Goal: Transaction & Acquisition: Download file/media

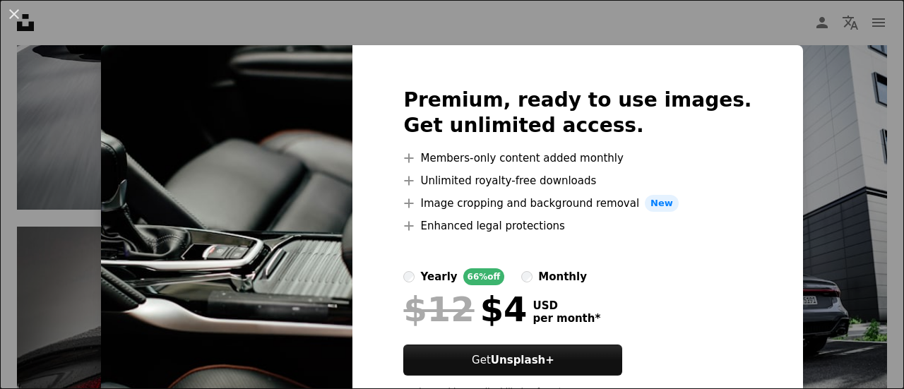
scroll to position [64, 0]
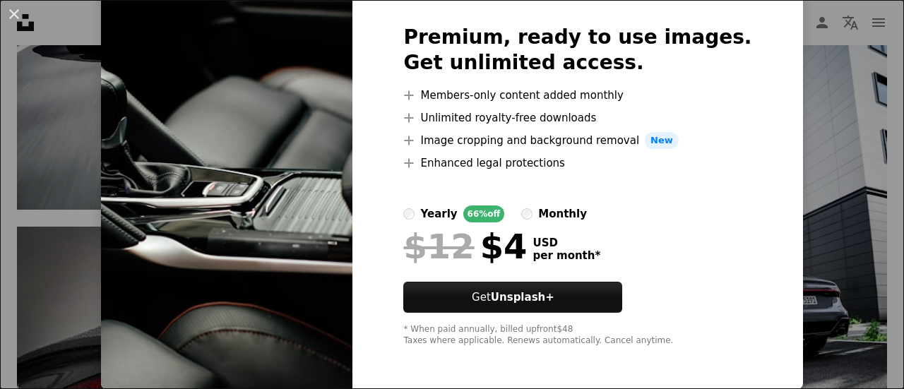
drag, startPoint x: 20, startPoint y: 13, endPoint x: 406, endPoint y: 160, distance: 413.1
click at [20, 12] on button "An X shape" at bounding box center [14, 14] width 17 height 17
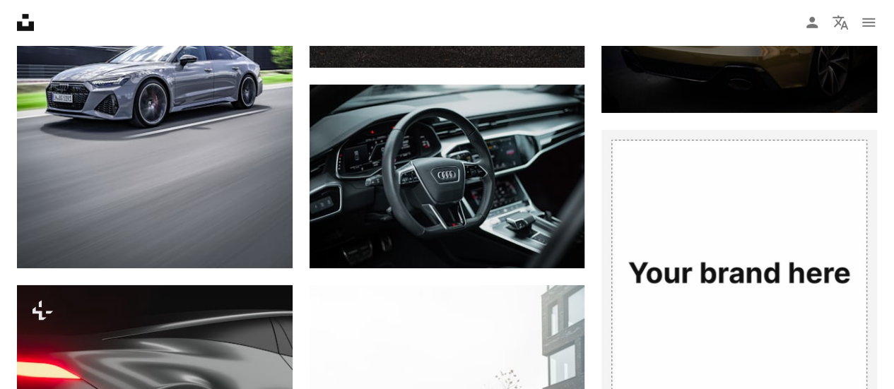
scroll to position [4824, 0]
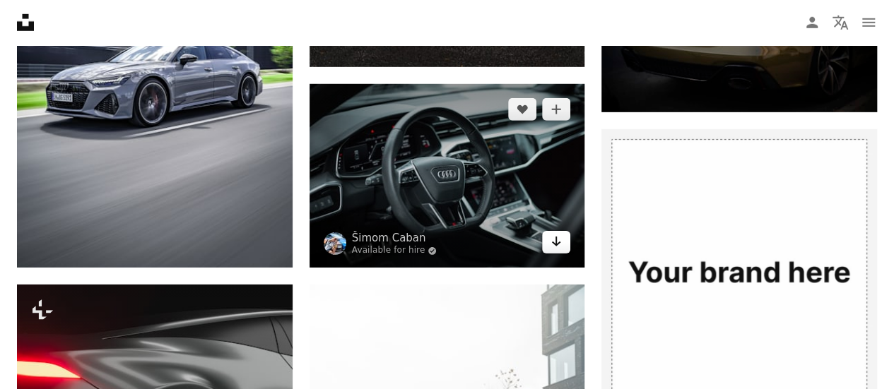
click at [562, 247] on link "Arrow pointing down" at bounding box center [556, 242] width 28 height 23
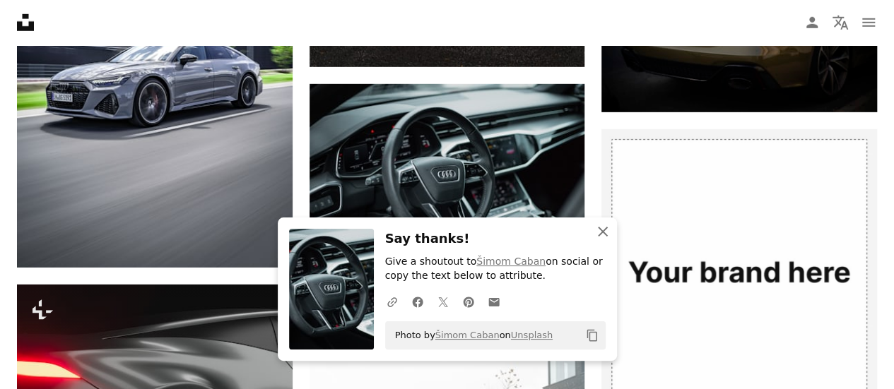
click at [608, 238] on icon "An X shape" at bounding box center [602, 231] width 17 height 17
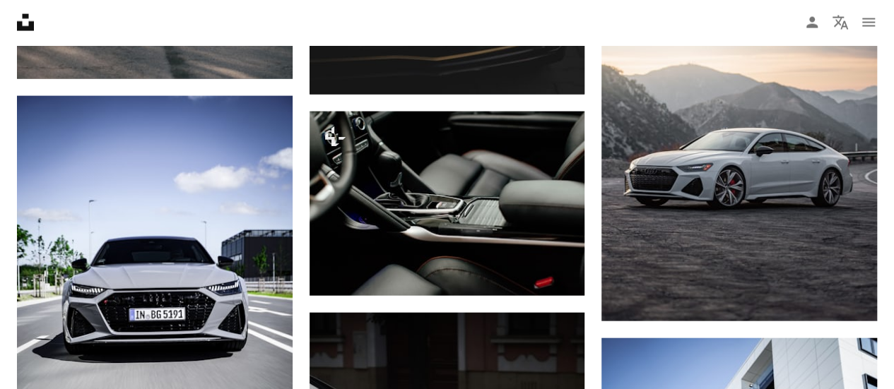
scroll to position [1495, 0]
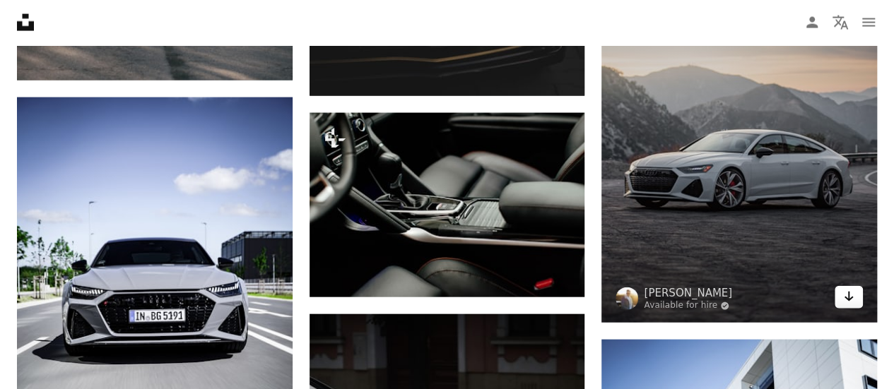
click at [850, 300] on icon "Arrow pointing down" at bounding box center [848, 296] width 11 height 17
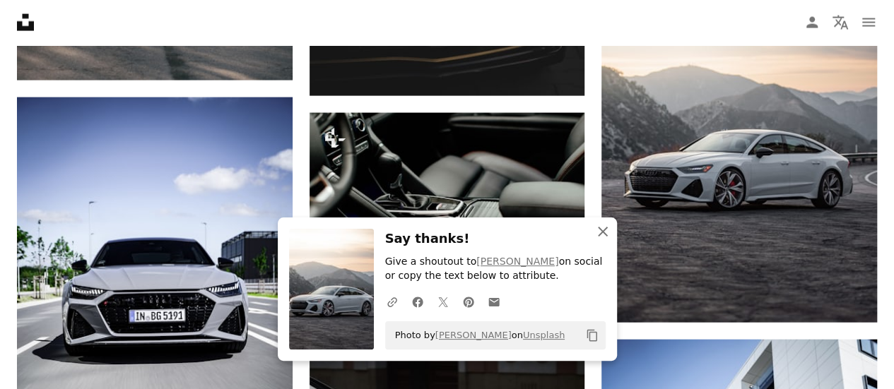
click at [602, 232] on icon "button" at bounding box center [603, 232] width 10 height 10
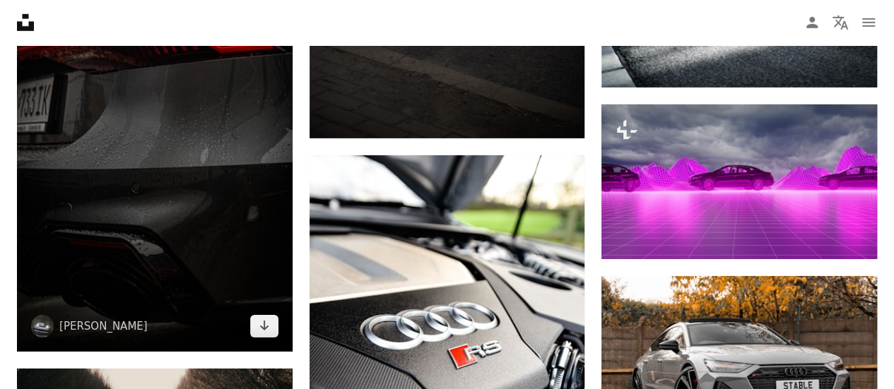
scroll to position [2162, 0]
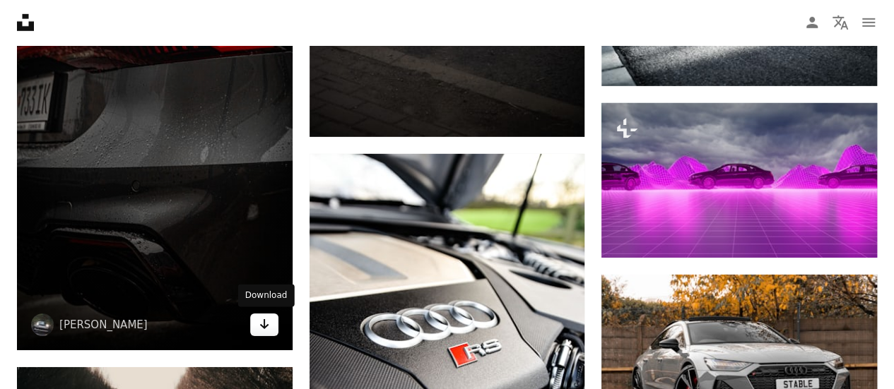
click at [264, 322] on icon "Arrow pointing down" at bounding box center [264, 324] width 11 height 17
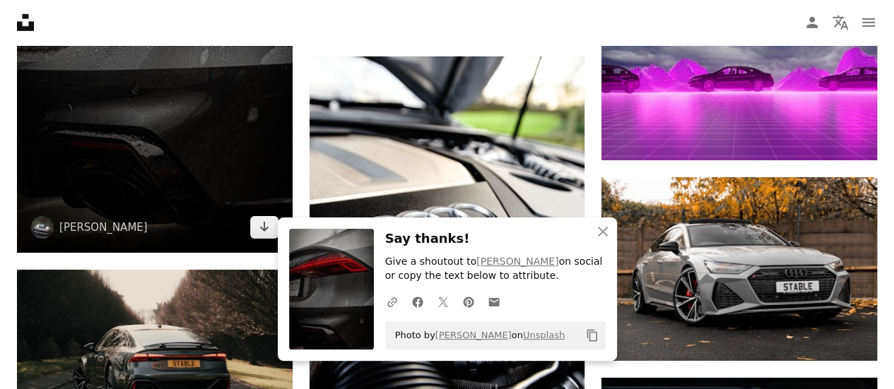
scroll to position [2262, 0]
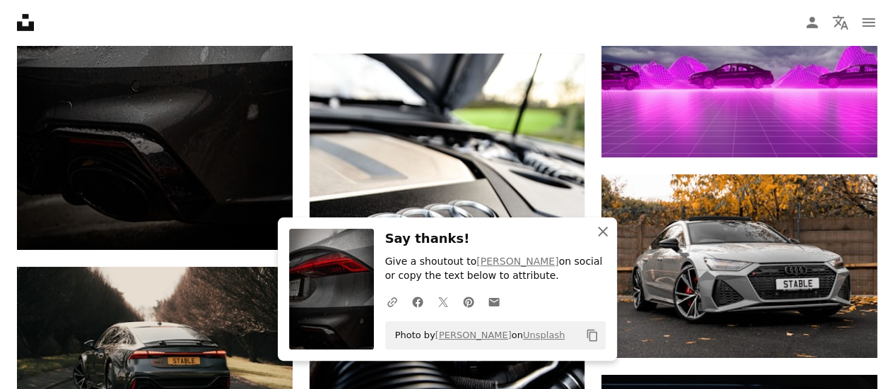
click at [605, 239] on icon "An X shape" at bounding box center [602, 231] width 17 height 17
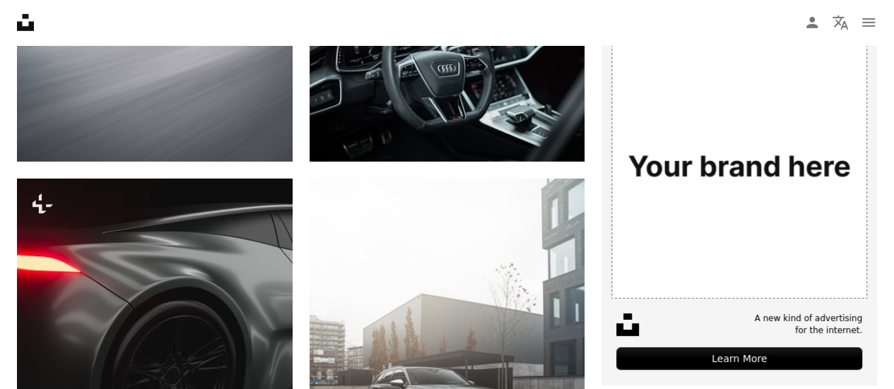
scroll to position [4931, 0]
